Goal: Navigation & Orientation: Find specific page/section

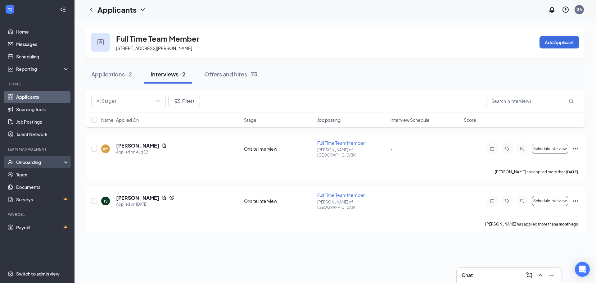
click at [42, 163] on div "Onboarding" at bounding box center [40, 162] width 48 height 6
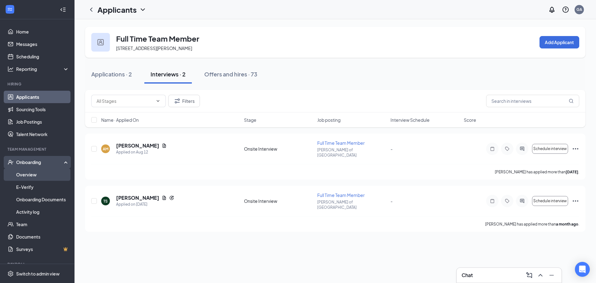
click at [40, 177] on link "Overview" at bounding box center [42, 174] width 53 height 12
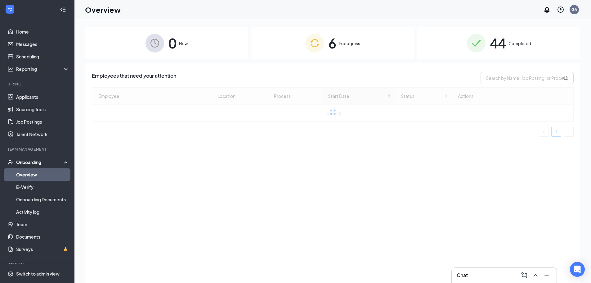
click at [363, 47] on div "6 In progress" at bounding box center [332, 43] width 163 height 33
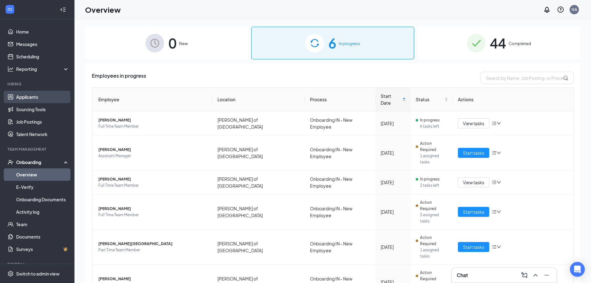
click at [36, 94] on link "Applicants" at bounding box center [42, 97] width 53 height 12
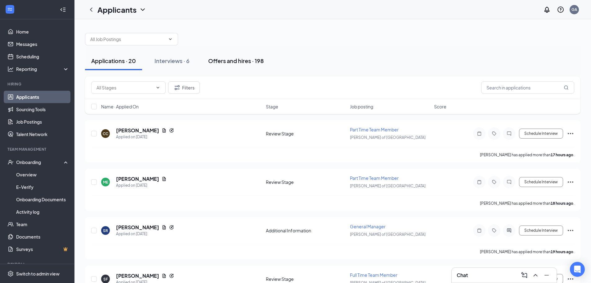
click at [220, 59] on div "Offers and hires · 198" at bounding box center [236, 61] width 56 height 8
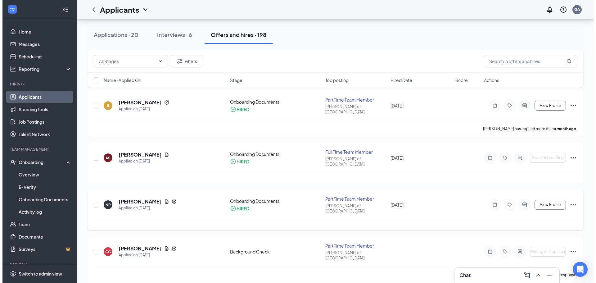
scroll to position [217, 0]
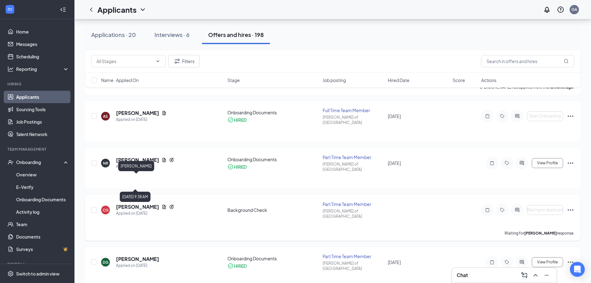
click at [135, 203] on h5 "[PERSON_NAME]" at bounding box center [137, 206] width 43 height 7
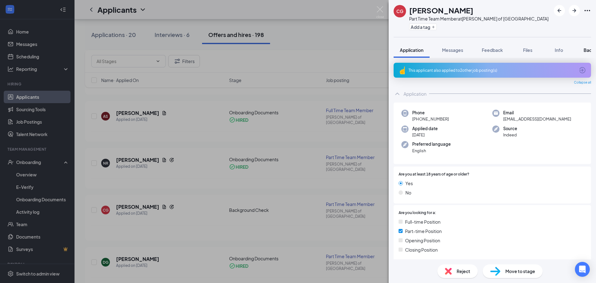
click at [578, 50] on div "Application Messages Feedback Files Info Background" at bounding box center [491, 50] width 197 height 16
click at [588, 48] on span "Background" at bounding box center [595, 50] width 25 height 6
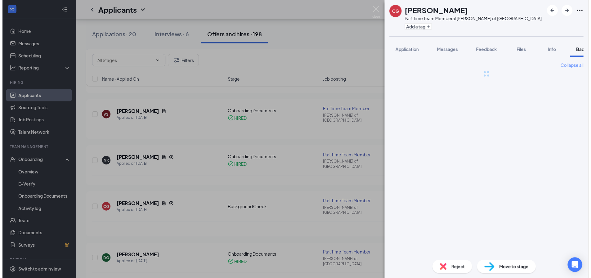
scroll to position [0, 25]
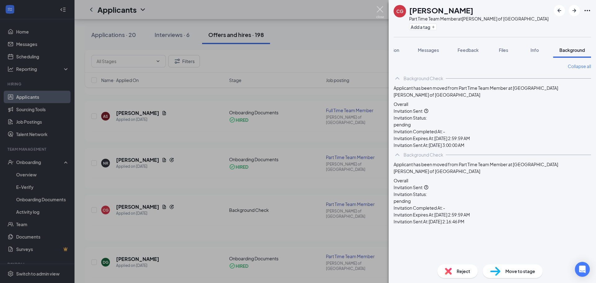
click at [376, 11] on img at bounding box center [380, 12] width 8 height 12
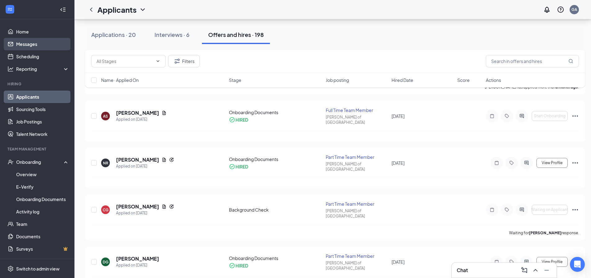
click at [31, 45] on link "Messages" at bounding box center [42, 44] width 53 height 12
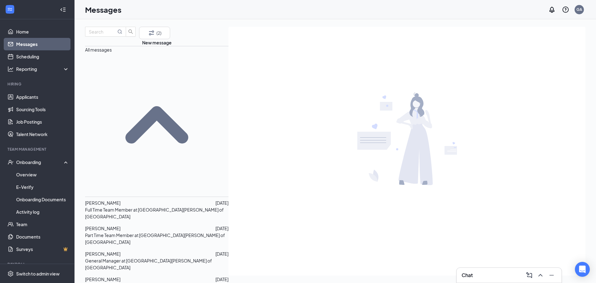
click at [134, 206] on p "Full Time Team Member at [GEOGRAPHIC_DATA][PERSON_NAME] of [GEOGRAPHIC_DATA]" at bounding box center [156, 213] width 143 height 14
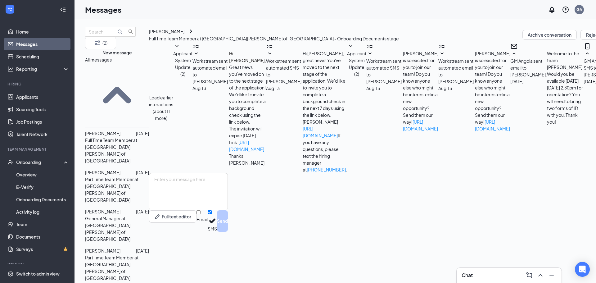
scroll to position [77, 0]
